Goal: Task Accomplishment & Management: Use online tool/utility

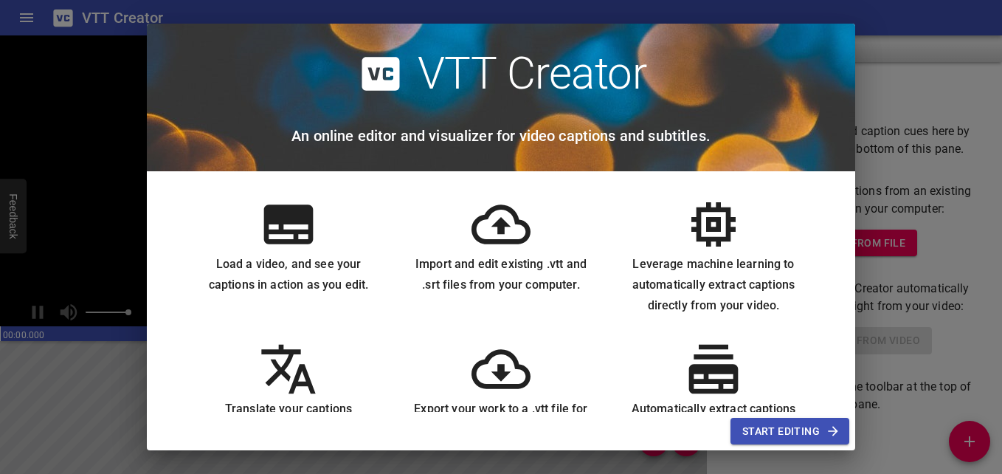
click at [286, 233] on icon at bounding box center [288, 223] width 49 height 39
click at [770, 440] on button "Start Editing" at bounding box center [789, 430] width 119 height 27
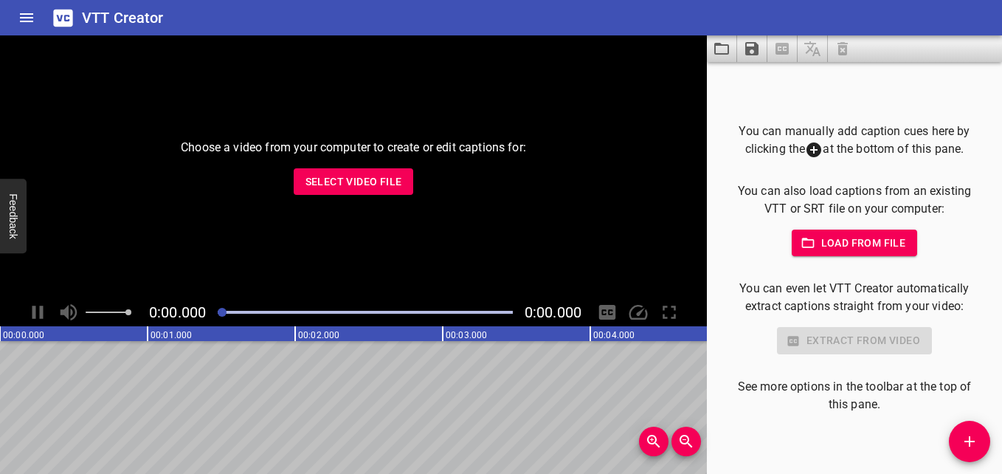
drag, startPoint x: 355, startPoint y: 195, endPoint x: 350, endPoint y: 187, distance: 10.2
click at [350, 187] on div "Choose a video from your computer to create or edit captions for: Select Video …" at bounding box center [353, 166] width 707 height 263
click at [350, 187] on span "Select Video File" at bounding box center [353, 182] width 97 height 18
click at [375, 181] on span "Select Video File" at bounding box center [353, 182] width 97 height 18
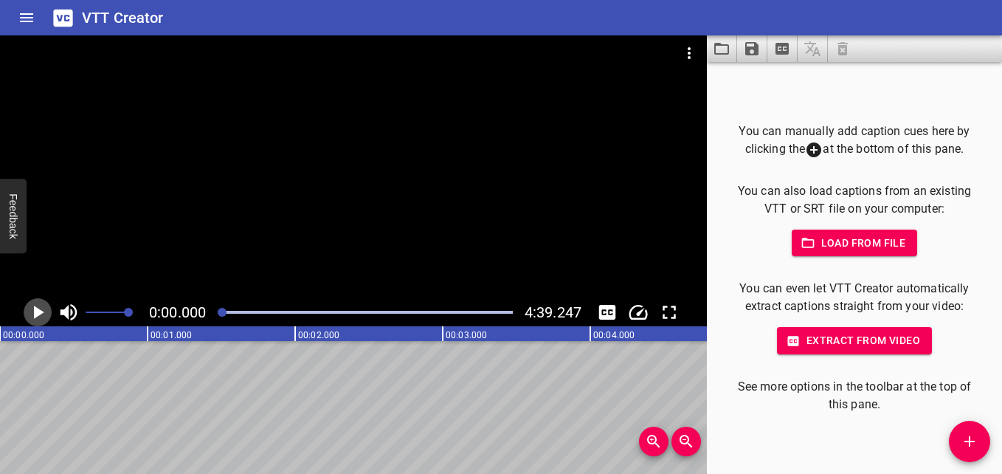
click at [41, 308] on icon "Play/Pause" at bounding box center [38, 312] width 22 height 22
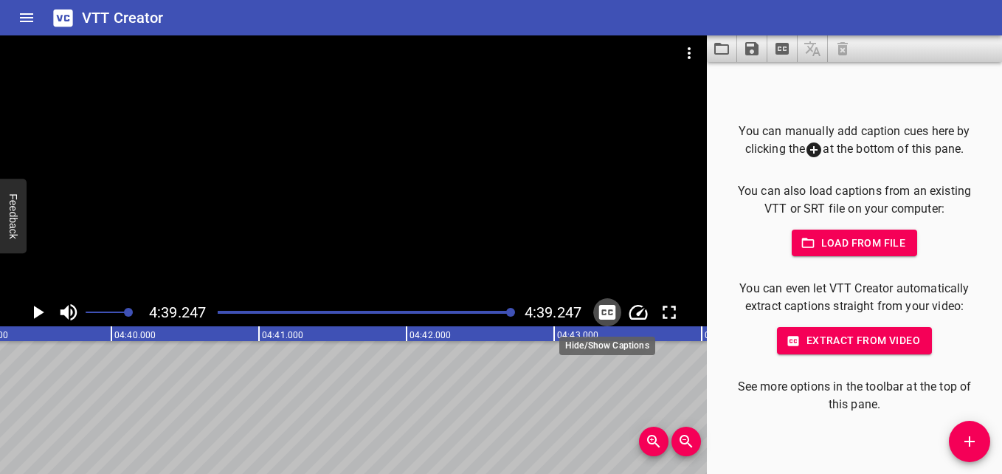
click at [608, 308] on icon "Toggle captions" at bounding box center [607, 312] width 17 height 15
click at [36, 312] on icon "Play/Pause" at bounding box center [39, 311] width 10 height 13
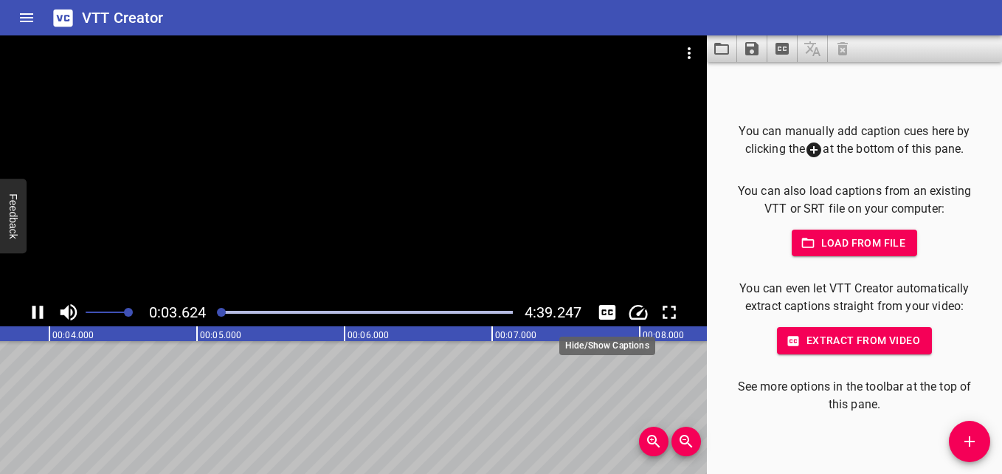
click at [603, 310] on icon "Toggle captions" at bounding box center [607, 312] width 22 height 22
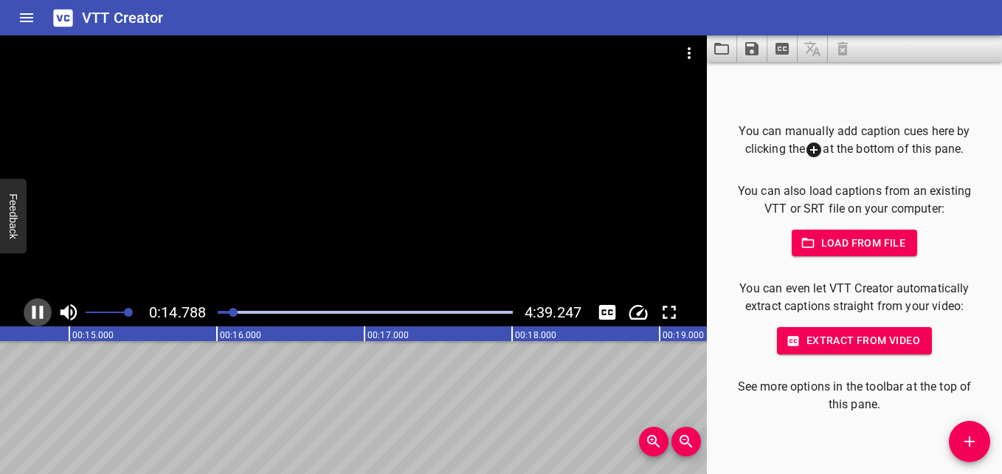
click at [42, 308] on icon "Play/Pause" at bounding box center [37, 311] width 11 height 13
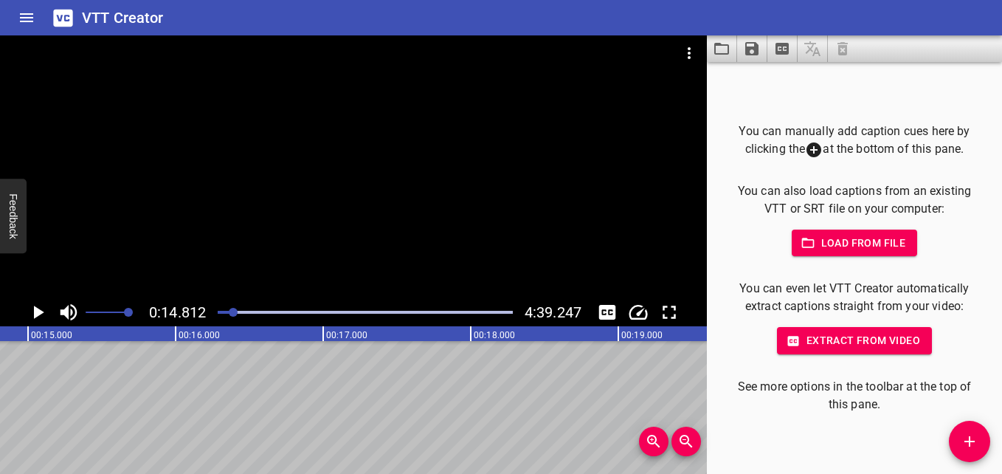
click at [687, 52] on icon "Video Options" at bounding box center [689, 53] width 18 height 18
click at [672, 123] on div at bounding box center [501, 237] width 1002 height 474
click at [743, 49] on icon "Save captions to file" at bounding box center [752, 49] width 18 height 18
click at [763, 80] on li "Save to VTT file" at bounding box center [791, 81] width 108 height 27
click at [905, 60] on div at bounding box center [854, 48] width 295 height 27
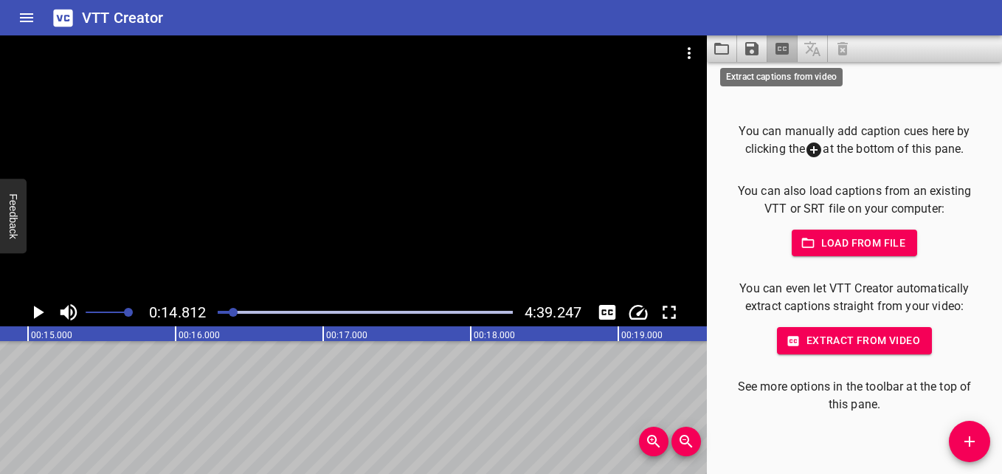
click at [782, 51] on icon "Extract captions from video" at bounding box center [781, 49] width 13 height 12
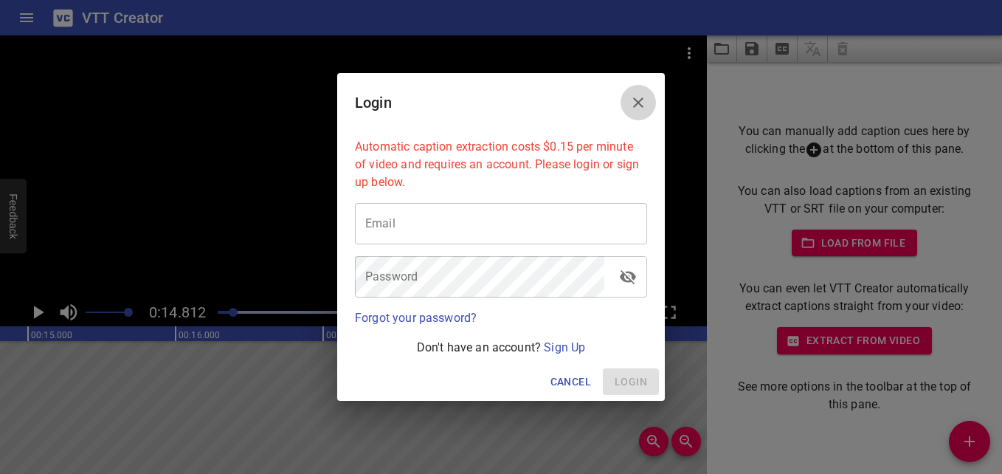
click at [633, 100] on icon "Close" at bounding box center [638, 103] width 18 height 18
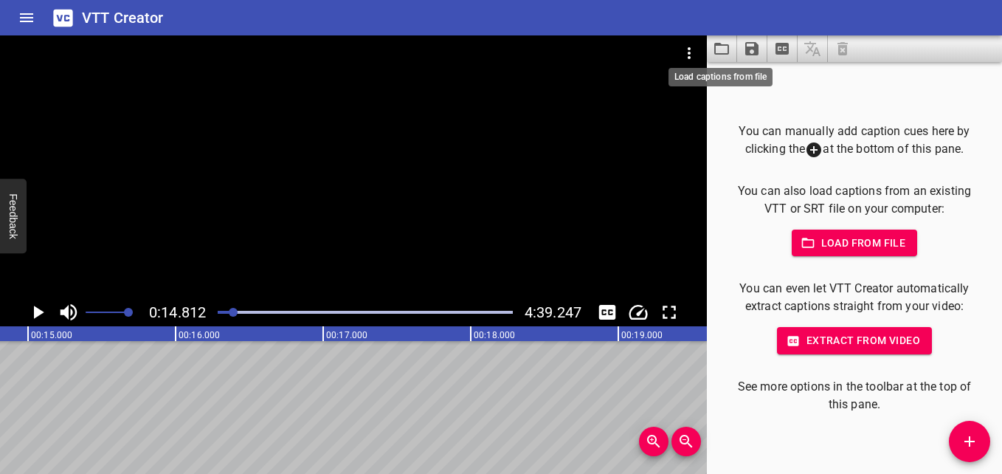
click at [724, 47] on icon "Load captions from file" at bounding box center [722, 49] width 18 height 18
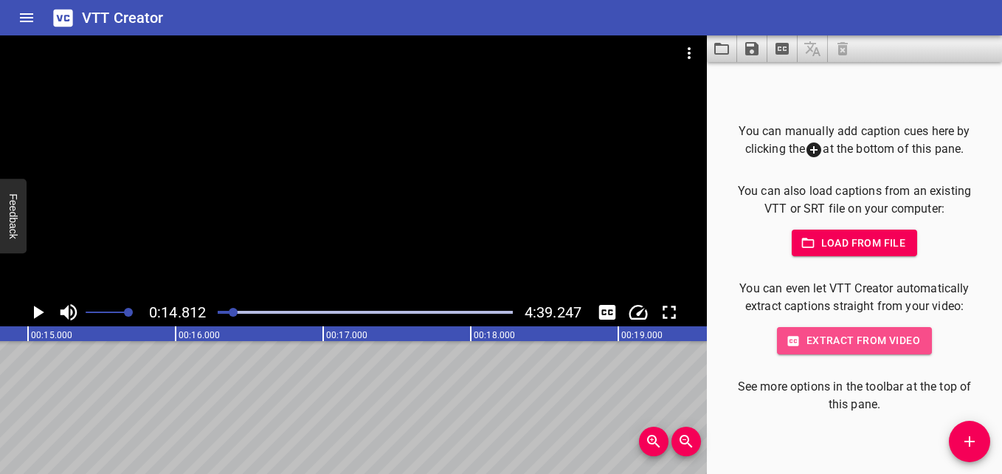
click at [853, 342] on span "Extract from video" at bounding box center [853, 340] width 131 height 18
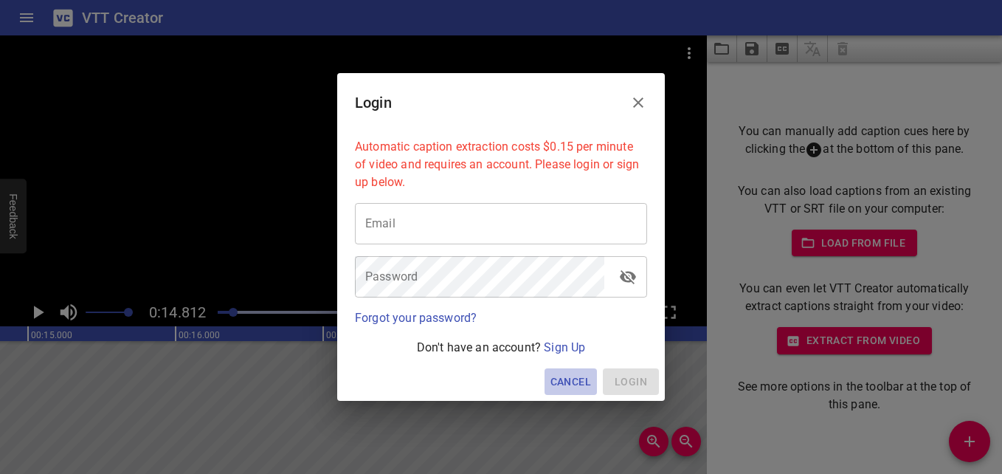
click at [560, 382] on span "Cancel" at bounding box center [570, 381] width 41 height 18
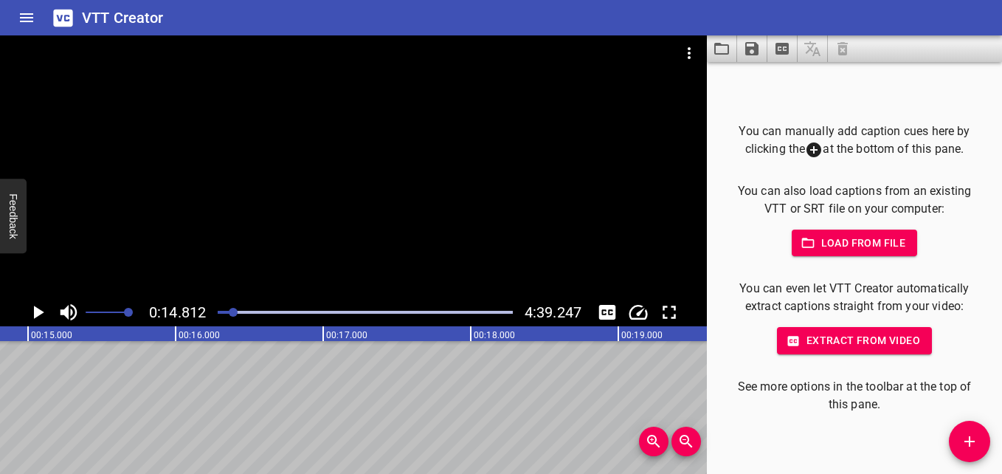
click at [39, 308] on icon "Play/Pause" at bounding box center [38, 312] width 22 height 22
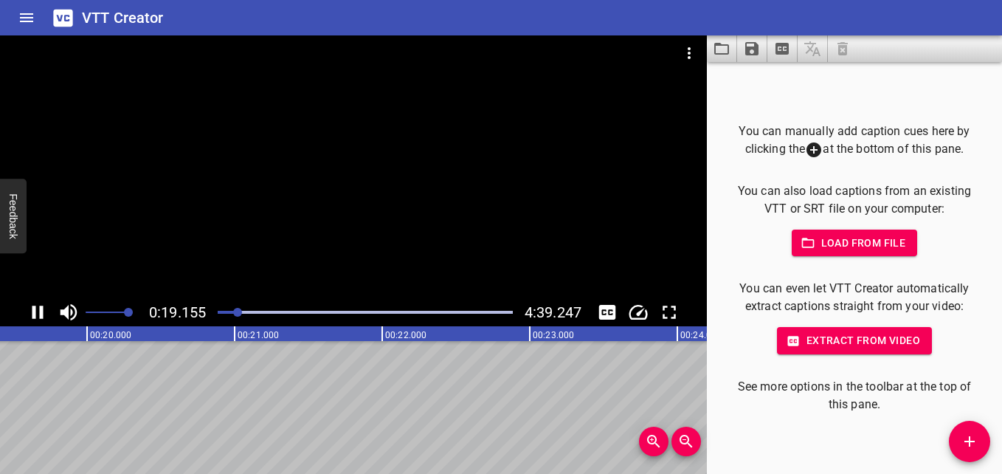
click at [35, 313] on icon "Play/Pause" at bounding box center [37, 311] width 11 height 13
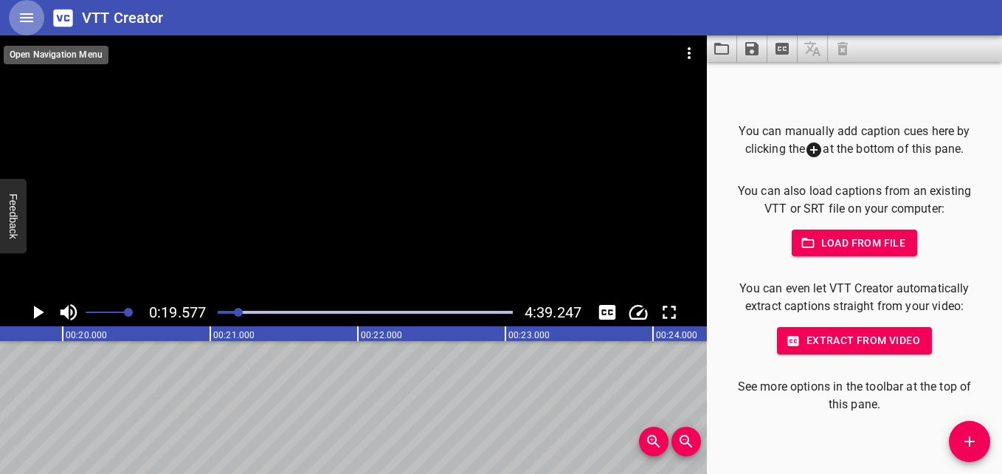
click at [20, 16] on icon "Home" at bounding box center [27, 18] width 18 height 18
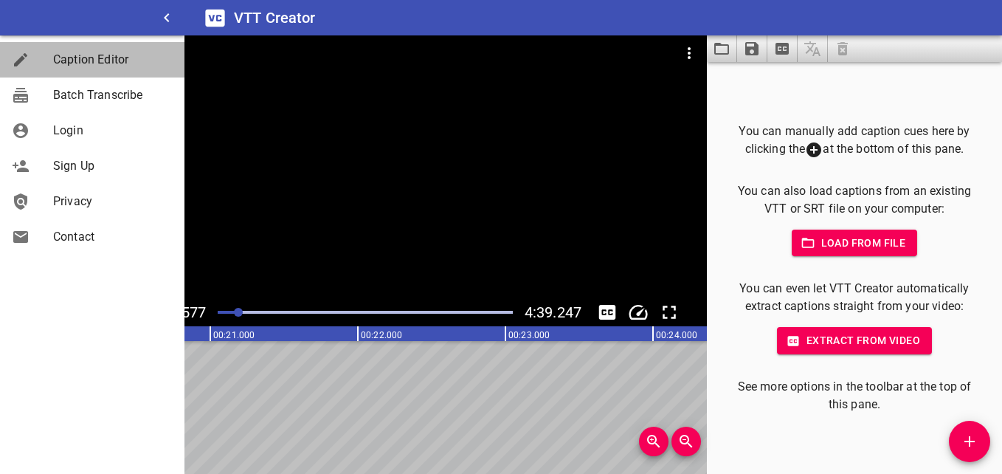
click at [90, 66] on span "Caption Editor" at bounding box center [112, 60] width 119 height 18
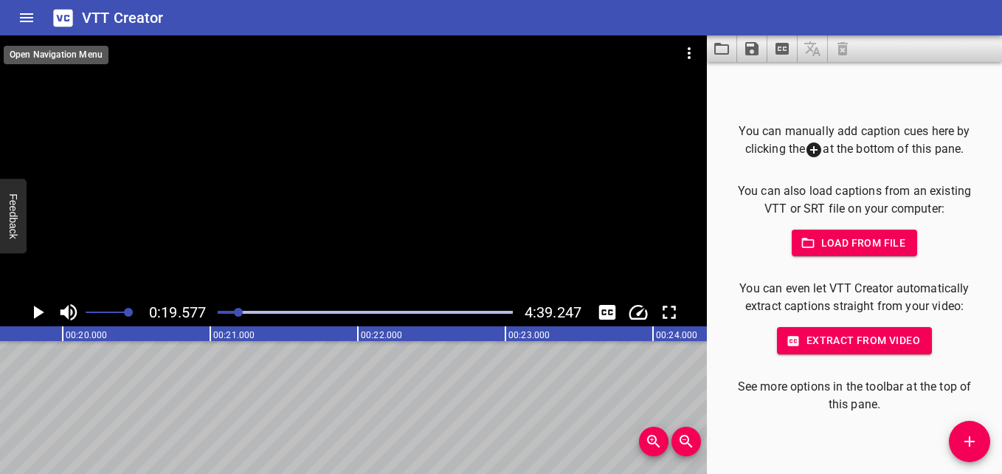
click at [27, 15] on icon "Home" at bounding box center [26, 17] width 13 height 9
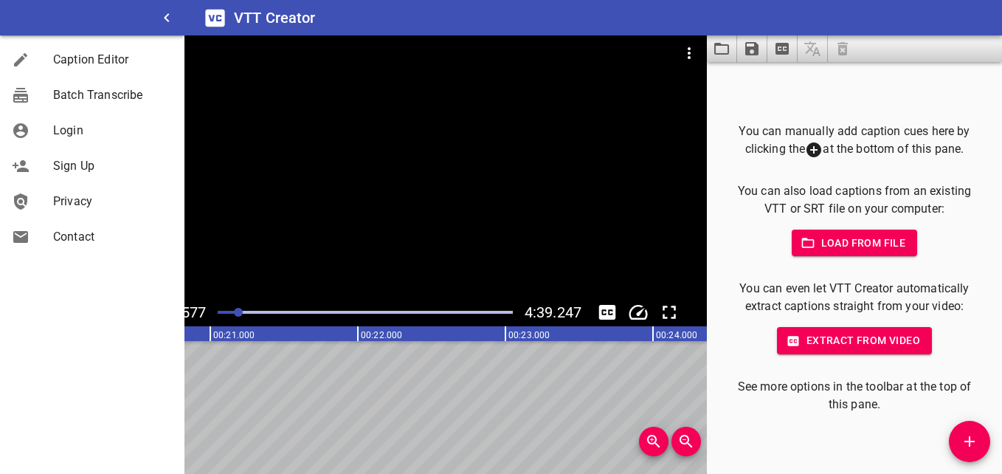
click at [88, 94] on span "Batch Transcribe" at bounding box center [112, 95] width 119 height 18
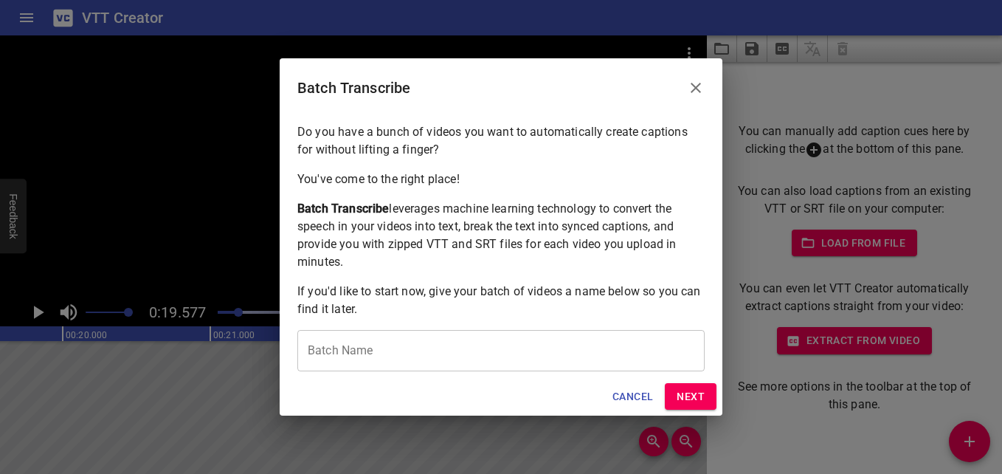
click at [603, 394] on div "Cancel Next" at bounding box center [501, 396] width 443 height 39
click at [632, 392] on span "Cancel" at bounding box center [632, 396] width 41 height 18
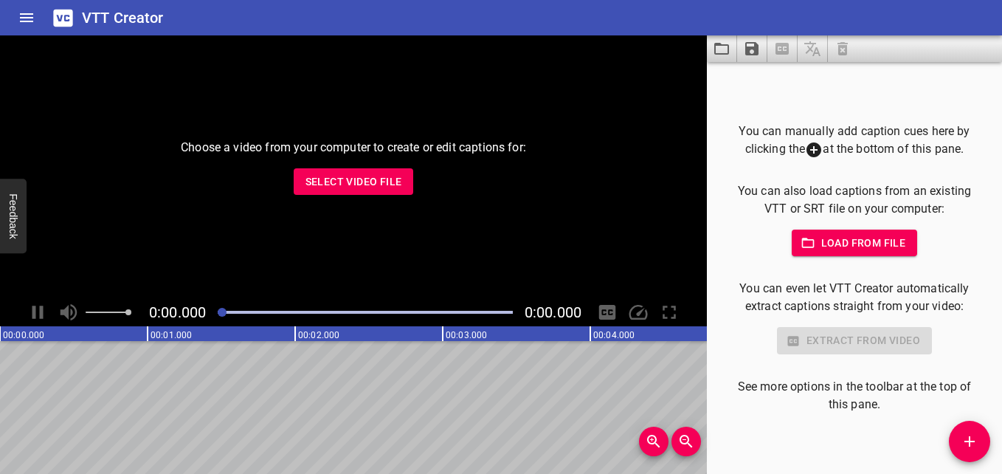
click at [358, 188] on span "Select Video File" at bounding box center [353, 182] width 97 height 18
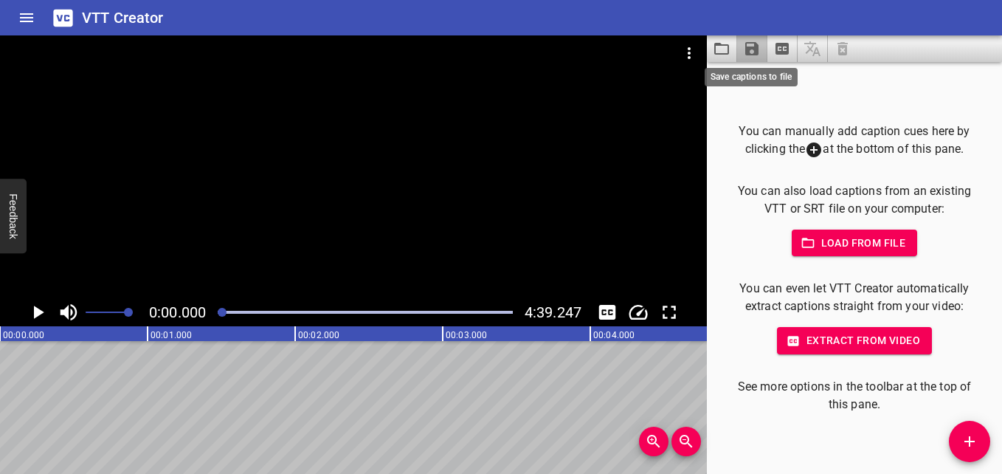
click at [752, 55] on icon "Save captions to file" at bounding box center [751, 48] width 13 height 13
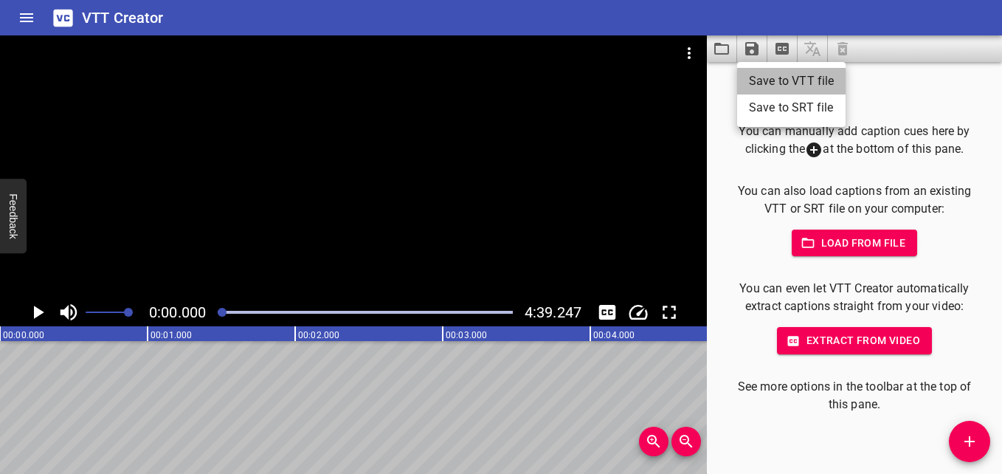
click at [780, 78] on li "Save to VTT file" at bounding box center [791, 81] width 108 height 27
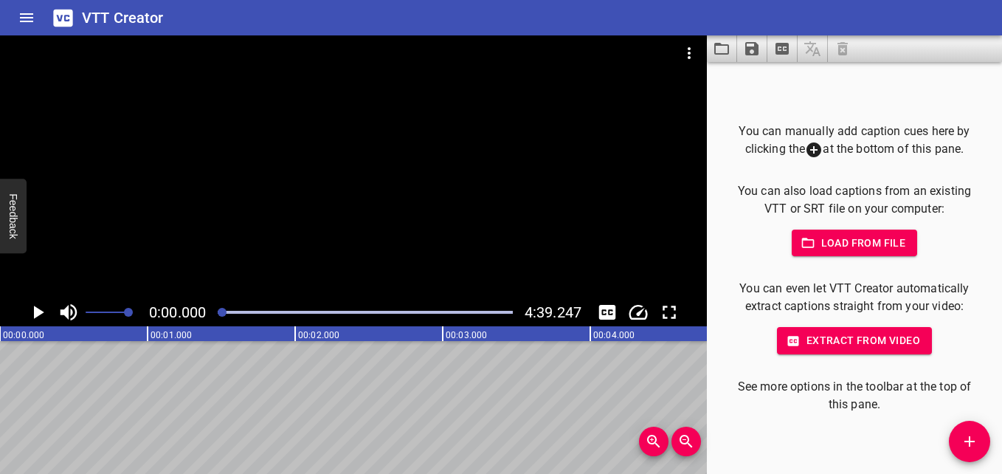
click at [916, 3] on div "VTT Creator" at bounding box center [501, 17] width 1002 height 35
click at [22, 26] on icon "Home" at bounding box center [27, 18] width 18 height 18
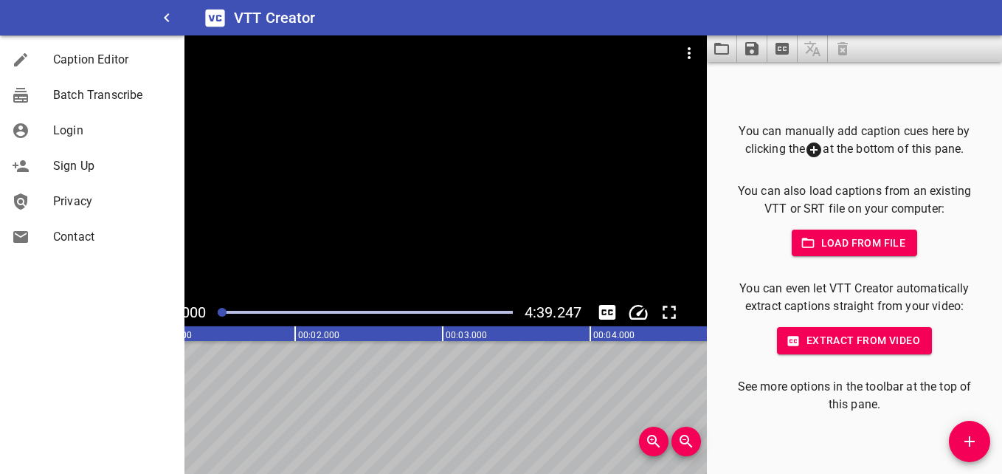
click at [73, 45] on link "Caption Editor" at bounding box center [92, 59] width 184 height 35
